Goal: Find specific page/section: Find specific page/section

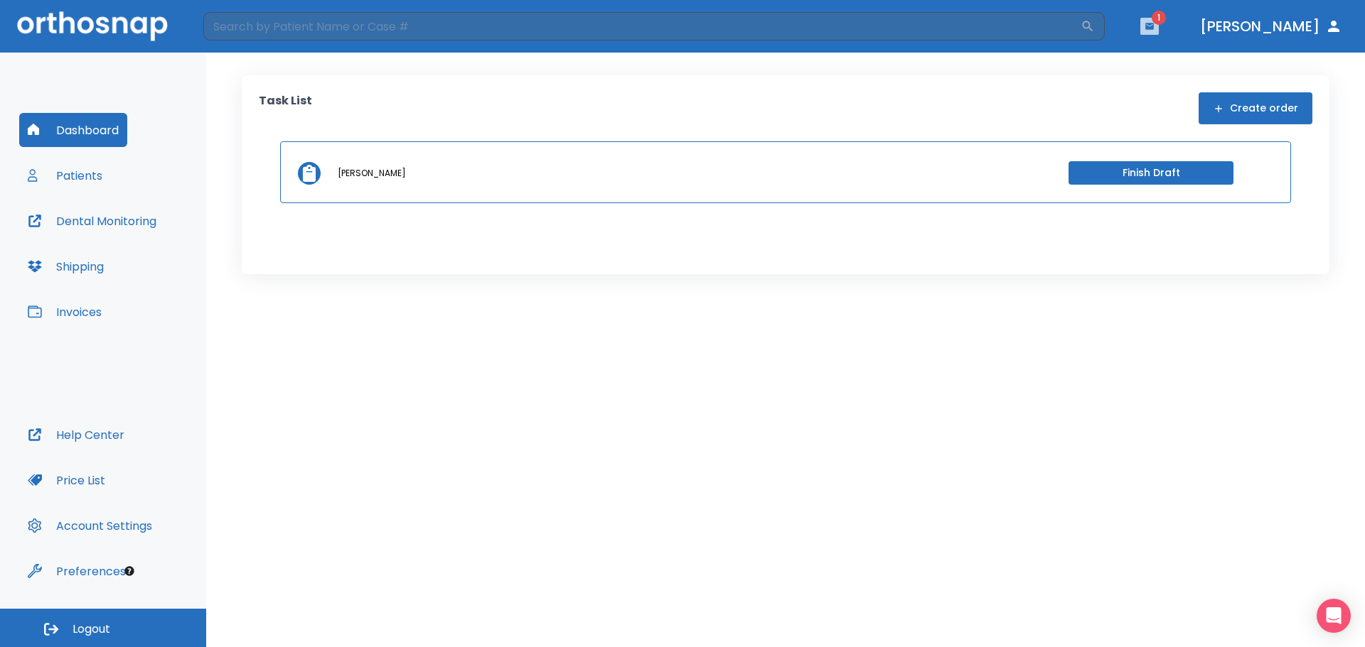
click at [1158, 26] on button "button" at bounding box center [1149, 26] width 18 height 17
click at [1148, 65] on li "[PERSON_NAME] 2" at bounding box center [1136, 63] width 152 height 28
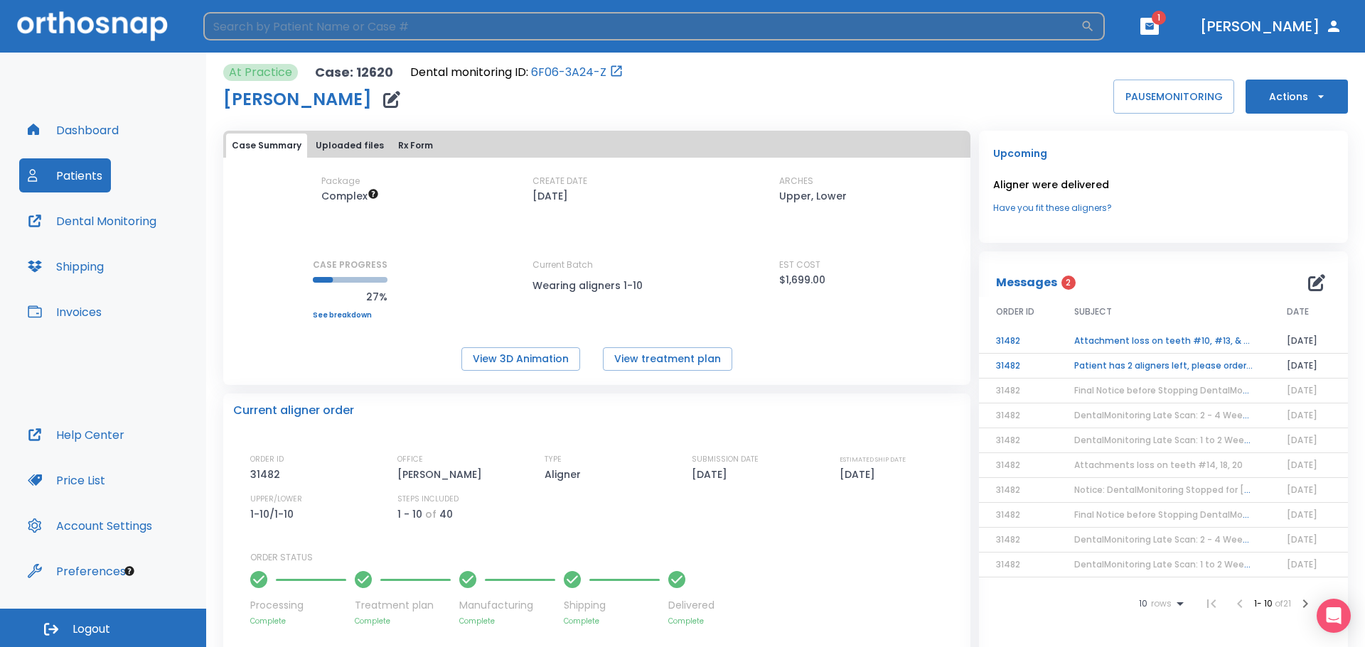
click at [237, 16] on input "search" at bounding box center [641, 26] width 877 height 28
type input "[PERSON_NAME]"
click at [1094, 23] on icon "button" at bounding box center [1087, 26] width 14 height 14
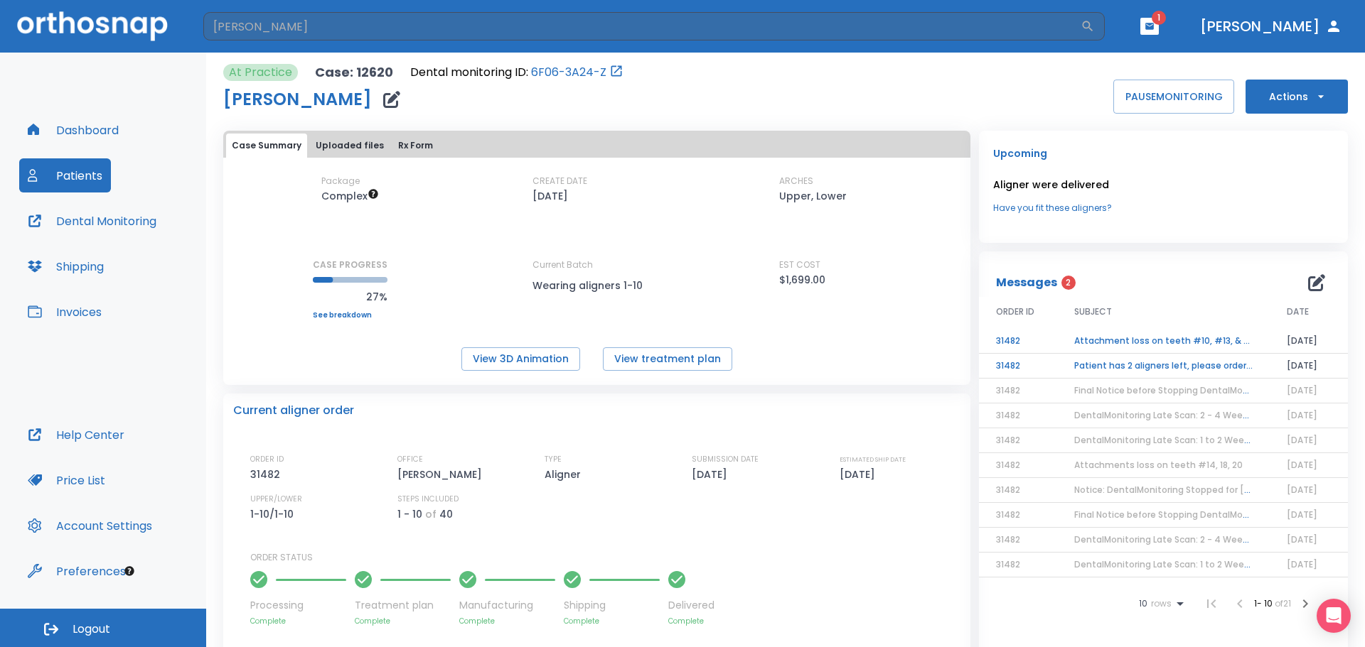
click at [127, 224] on button "Dental Monitoring" at bounding box center [92, 221] width 146 height 34
